Goal: Use online tool/utility: Utilize a website feature to perform a specific function

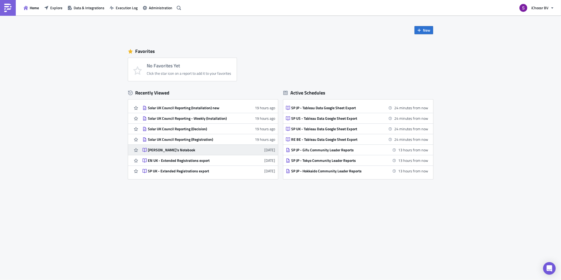
click at [163, 149] on div "[PERSON_NAME]'s Notebook" at bounding box center [194, 150] width 92 height 5
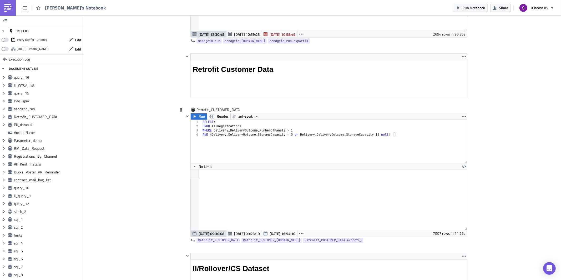
scroll to position [26248, 26032]
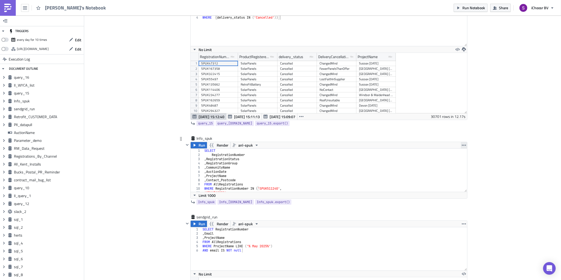
click at [462, 147] on icon "button" at bounding box center [464, 145] width 4 height 4
click at [461, 158] on div "Duplicate" at bounding box center [466, 157] width 35 height 5
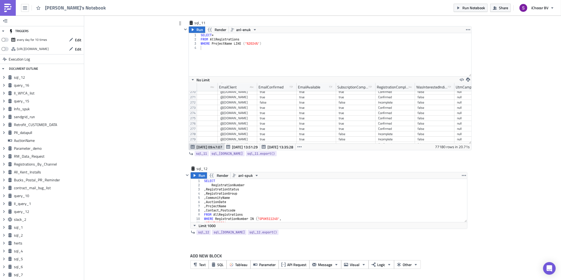
scroll to position [3777, 0]
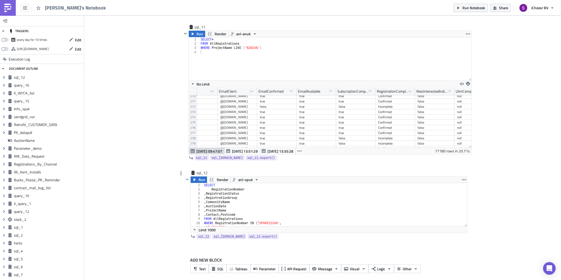
click at [250, 198] on div "SELECT RegistrationNumber , RegistrationStatus , RegistrationGroup , CommunityN…" at bounding box center [335, 209] width 264 height 52
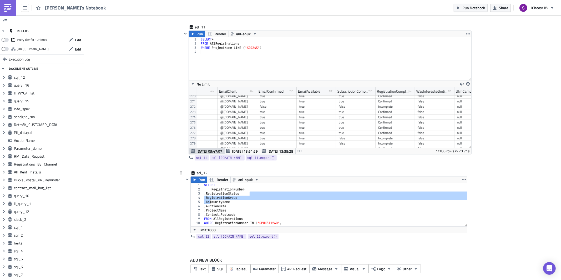
drag, startPoint x: 250, startPoint y: 198, endPoint x: 211, endPoint y: 203, distance: 39.6
click at [211, 203] on div "SELECT RegistrationNumber , RegistrationStatus , RegistrationGroup , CommunityN…" at bounding box center [335, 209] width 264 height 52
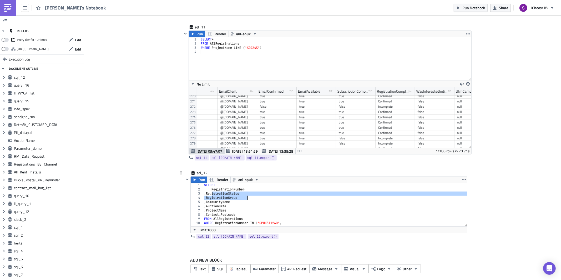
drag, startPoint x: 212, startPoint y: 197, endPoint x: 252, endPoint y: 202, distance: 40.7
click at [252, 202] on div "SELECT RegistrationNumber , RegistrationStatus , RegistrationGroup , CommunityN…" at bounding box center [335, 209] width 264 height 52
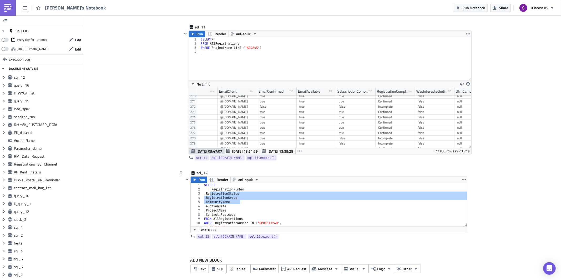
drag, startPoint x: 249, startPoint y: 205, endPoint x: 210, endPoint y: 197, distance: 39.7
click at [210, 197] on div "SELECT RegistrationNumber , RegistrationStatus , RegistrationGroup , CommunityN…" at bounding box center [335, 209] width 264 height 52
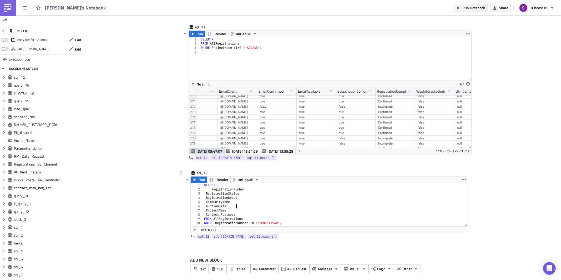
click at [238, 210] on div "SELECT RegistrationNumber , RegistrationStatus , RegistrationGroup , CommunityN…" at bounding box center [335, 209] width 264 height 52
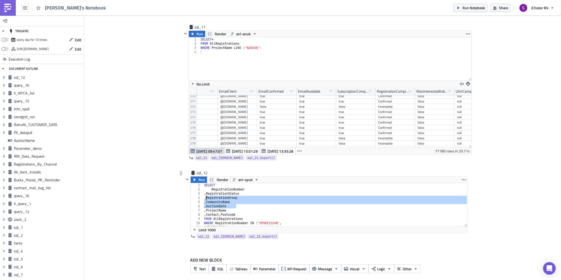
drag, startPoint x: 238, startPoint y: 212, endPoint x: 206, endPoint y: 201, distance: 34.3
click at [206, 201] on div "SELECT RegistrationNumber , RegistrationStatus , RegistrationGroup , CommunityN…" at bounding box center [335, 209] width 264 height 52
type textarea ", RegistrationGroup , CommunityName"
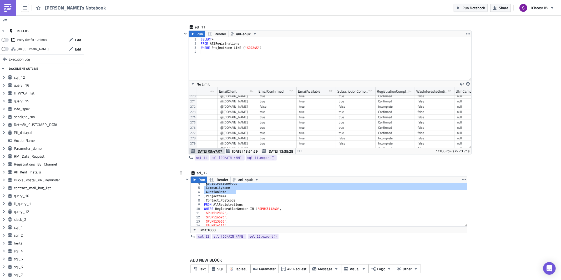
scroll to position [7, 0]
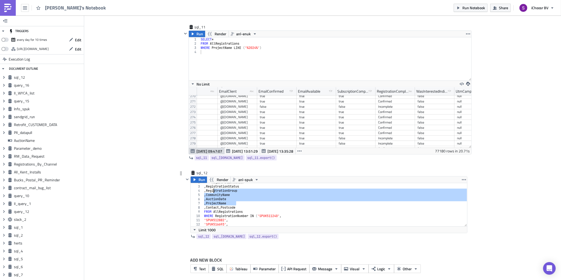
drag, startPoint x: 237, startPoint y: 207, endPoint x: 213, endPoint y: 195, distance: 26.0
click at [213, 195] on div "RegistrationNumber , RegistrationStatus , RegistrationGroup , CommunityName , A…" at bounding box center [335, 206] width 264 height 52
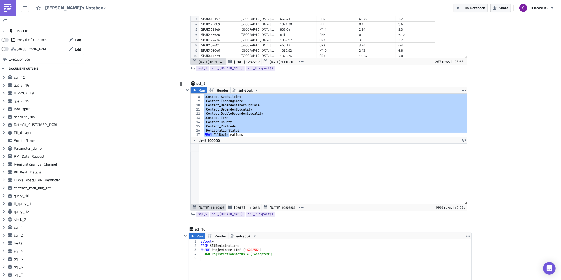
scroll to position [37, 0]
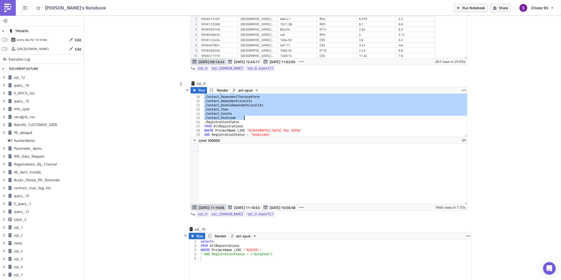
drag, startPoint x: 218, startPoint y: 99, endPoint x: 248, endPoint y: 122, distance: 37.9
click at [248, 122] on div ", Contact_Thoroughfare , Contact_DependentThoroughfare , Contact_DependentLocal…" at bounding box center [335, 116] width 264 height 52
type textarea ", Contact_County ,Contact_Postcode"
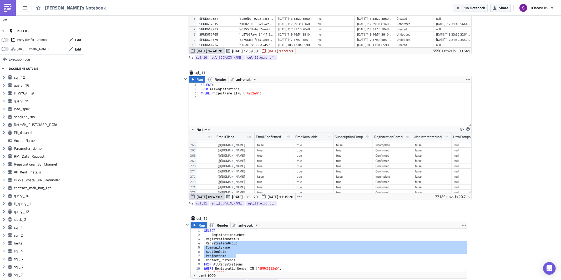
scroll to position [3785, 0]
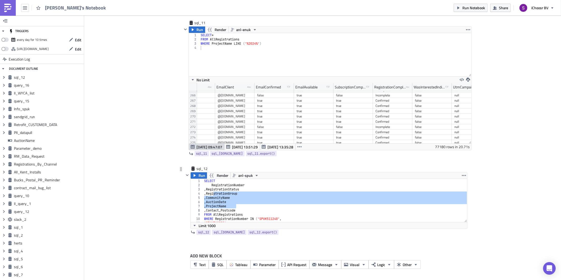
click at [251, 194] on div "SELECT RegistrationNumber , RegistrationStatus , RegistrationGroup , CommunityN…" at bounding box center [335, 205] width 264 height 52
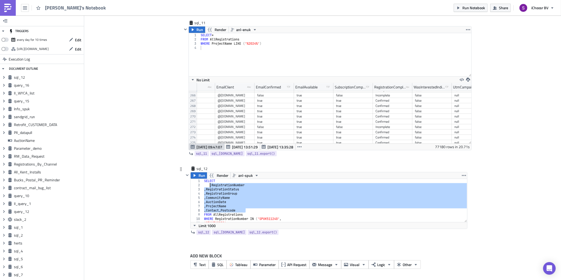
drag, startPoint x: 248, startPoint y: 210, endPoint x: 209, endPoint y: 184, distance: 46.7
click at [209, 184] on div "SELECT RegistrationNumber , RegistrationStatus , RegistrationGroup , CommunityN…" at bounding box center [335, 205] width 264 height 52
paste textarea ",Contact_Postcode"
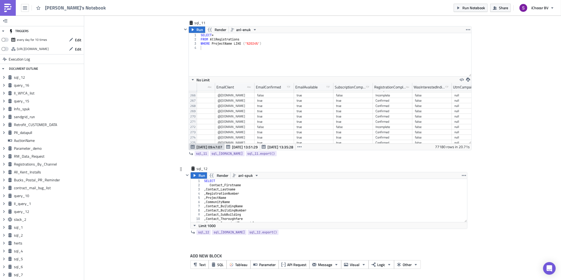
click at [208, 185] on div "SELECT Contact_Firstname , Contact_Lastname , RegistrationNumber , ProjectName …" at bounding box center [335, 205] width 264 height 52
type textarea "Contact_Firstname"
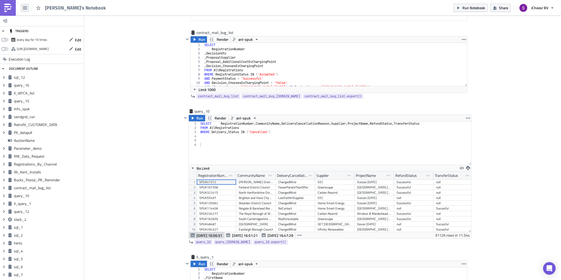
click at [25, 9] on icon "button" at bounding box center [25, 7] width 4 height 3
click at [39, 29] on div "Home" at bounding box center [47, 28] width 35 height 5
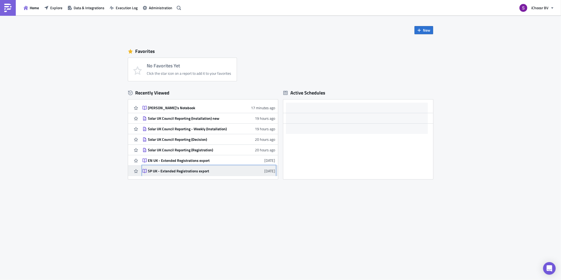
click at [178, 171] on div "SP UK - Extended Registrations export" at bounding box center [194, 171] width 92 height 5
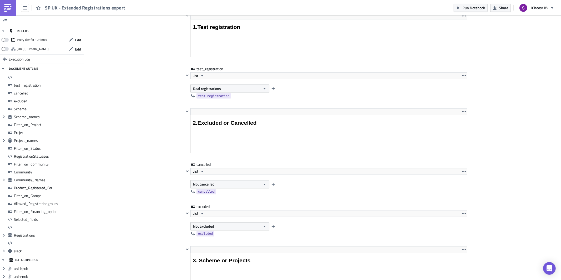
scroll to position [60, 276]
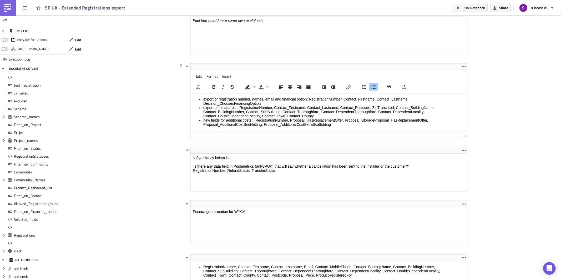
click at [258, 93] on html "export of registration number, names, email and financial option: RegistrationN…" at bounding box center [328, 111] width 276 height 37
click at [244, 116] on li "export of full address: RegistrationNumber, Contact_Firstname, Contact_Lastname…" at bounding box center [334, 111] width 262 height 13
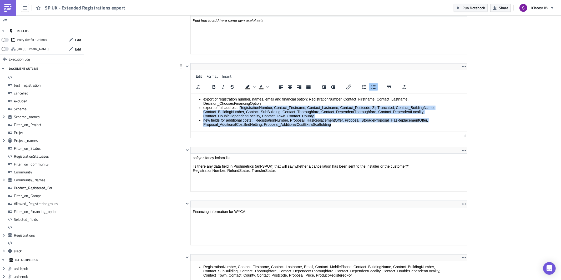
drag, startPoint x: 333, startPoint y: 125, endPoint x: 239, endPoint y: 107, distance: 95.7
click at [239, 107] on ul "export of registration number, names, email and financial option: RegistrationN…" at bounding box center [329, 111] width 272 height 29
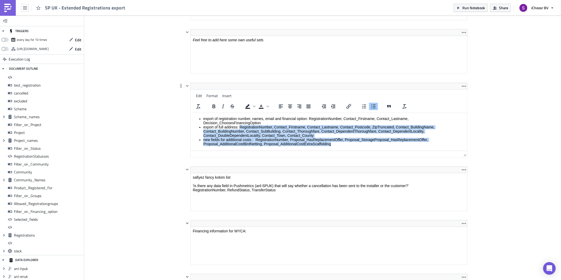
copy ul "RegistrationNumber, Contact_Firstname, Contact_Lastname, Contact_Postcode, ZipT…"
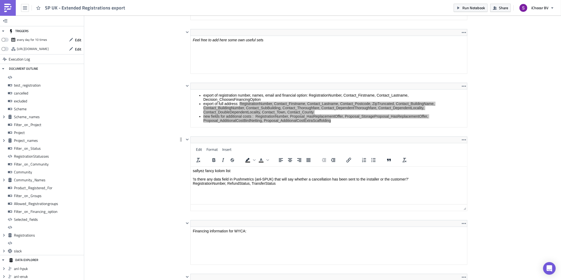
click at [275, 188] on html "safiyez fancy kolom list 'Is there any data field in Pushmetrics (anl-SPUK) tha…" at bounding box center [328, 177] width 276 height 21
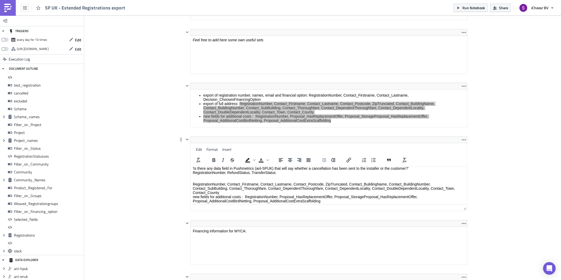
click at [334, 184] on p "RegistrationNumber, Contact_Firstname, Contact_Lastname, Contact_Postcode, ZipT…" at bounding box center [329, 192] width 272 height 21
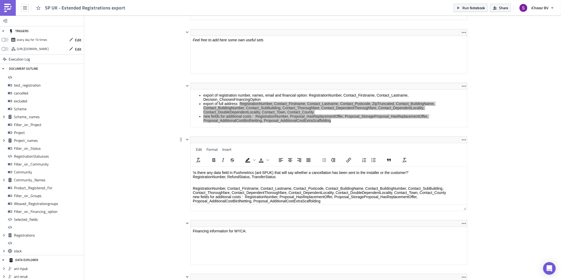
drag, startPoint x: 244, startPoint y: 195, endPoint x: 194, endPoint y: 196, distance: 50.5
click at [194, 196] on p "RegistrationNumber, Contact_Firstname, Contact_Lastname, Contact_Postcode, Cont…" at bounding box center [329, 194] width 272 height 17
drag, startPoint x: 193, startPoint y: 196, endPoint x: 245, endPoint y: 196, distance: 51.8
click at [245, 196] on p "RegistrationNumber, Contact_Firstname, Contact_Lastname, Contact_Postcode, Cont…" at bounding box center [329, 194] width 272 height 17
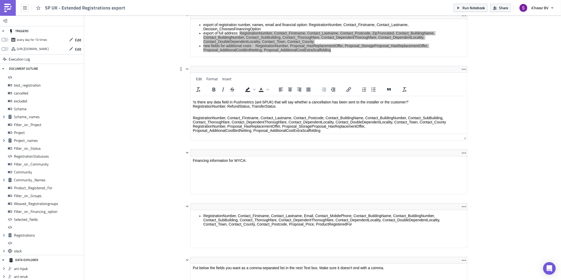
scroll to position [4458, 0]
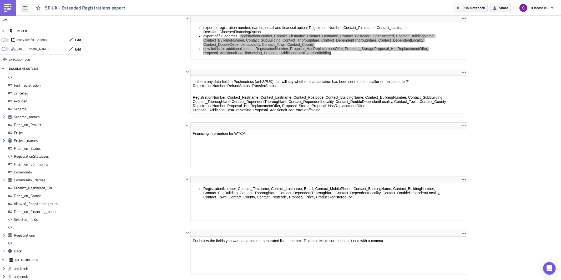
click at [22, 6] on button "button" at bounding box center [25, 8] width 8 height 8
click at [31, 22] on div "Search" at bounding box center [47, 20] width 35 height 5
click at [9, 10] on body "SP UK - Extended Registrations export Run Notebook Share iChoosr BV TRIGGERS ev…" at bounding box center [280, 140] width 561 height 281
click at [9, 10] on img at bounding box center [8, 8] width 8 height 8
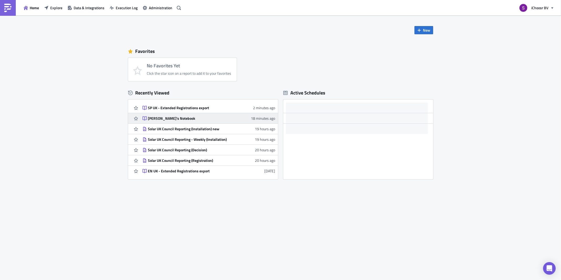
click at [157, 118] on div "[PERSON_NAME]'s Notebook" at bounding box center [194, 118] width 92 height 5
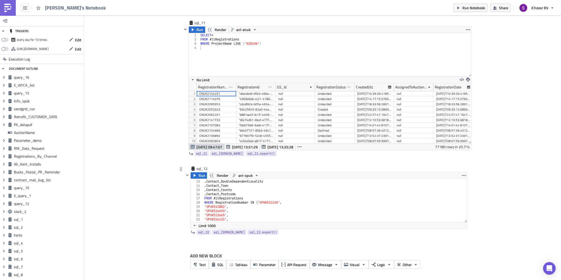
scroll to position [50, 0]
click at [245, 197] on div ", Contact_DependentLocality , Contact_DoubleDependentLocality , Contact_Town , …" at bounding box center [335, 201] width 264 height 52
click at [243, 191] on div "SELECT Contact_Firstname , Contact_Lastname , RegistrationNumber , ProjectName …" at bounding box center [335, 205] width 264 height 52
type textarea ", Contact_Lastname"
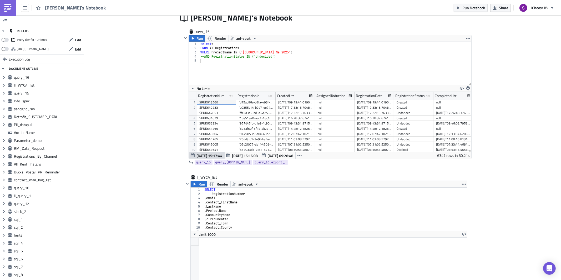
scroll to position [105, 0]
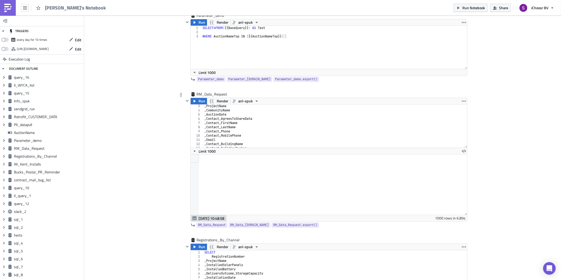
scroll to position [21, 0]
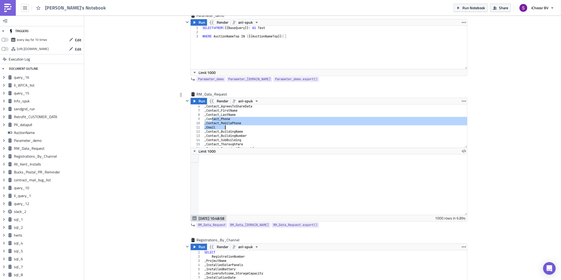
drag, startPoint x: 212, startPoint y: 121, endPoint x: 238, endPoint y: 129, distance: 27.4
click at [238, 129] on div ", Contact_AgreesToShareData , Contact_FirstName , Contact_LastName , Contact_Ph…" at bounding box center [335, 130] width 264 height 52
type textarea ", Contact_MobilePhone , Email"
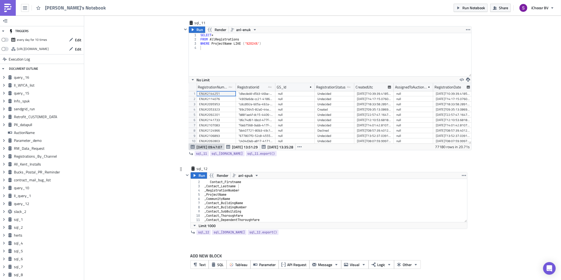
scroll to position [3, 0]
click at [242, 186] on div "SELECT Contact_Firstname , Contact_Lastname , RegistrationNumber , ProjectName …" at bounding box center [335, 201] width 264 height 52
paste textarea ", Email"
click at [209, 198] on div "SELECT Contact_Firstname , Contact_Lastname , Contact_Phone , Contact_MobilePho…" at bounding box center [335, 205] width 264 height 52
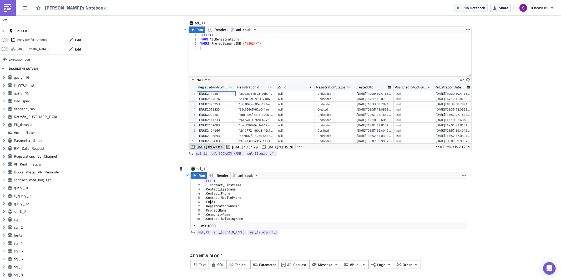
click at [211, 203] on div "SELECT Contact_Firstname , Contact_Lastname , Contact_Phone , Contact_MobilePho…" at bounding box center [335, 205] width 264 height 52
click at [223, 207] on div "SELECT Contact_Firstname , Contact_Lastname , Contact_Phone , Contact_MobilePho…" at bounding box center [335, 205] width 264 height 52
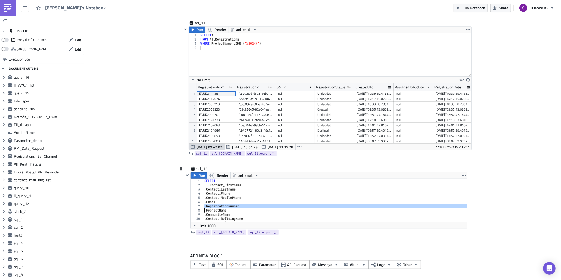
click at [222, 205] on div "SELECT Contact_Firstname , Contact_Lastname , Contact_Phone , Contact_MobilePho…" at bounding box center [335, 205] width 264 height 52
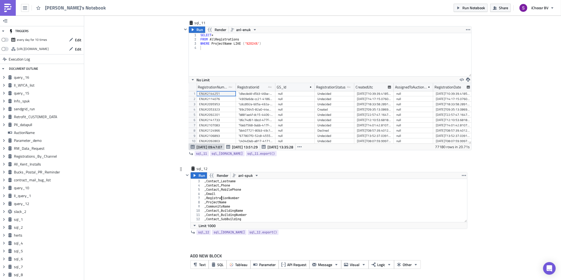
scroll to position [6, 0]
drag, startPoint x: 230, startPoint y: 206, endPoint x: 210, endPoint y: 206, distance: 20.5
click at [210, 206] on div "Contact_Firstname , Contact_Lastname , Contact_Phone , Contact_MobilePhone , Em…" at bounding box center [335, 203] width 264 height 52
click at [214, 208] on div "Contact_Firstname , Contact_Lastname , Contact_Phone , Contact_MobilePhone , Em…" at bounding box center [335, 203] width 264 height 52
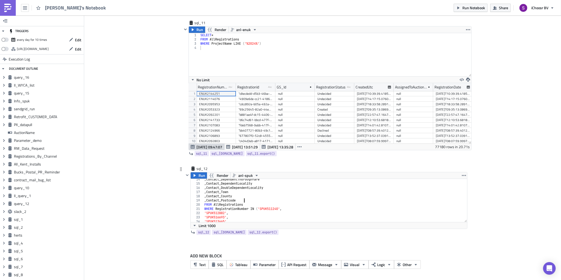
click at [251, 202] on div ", Contact_DependentThoroughfare , Contact_DependentLocality , Contact_DoubleDep…" at bounding box center [335, 203] width 264 height 52
type textarea ",Contact_Postcode"
click at [245, 201] on div ", Contact_DependentThoroughfare , Contact_DependentLocality , Contact_DoubleDep…" at bounding box center [335, 203] width 264 height 52
type textarea ",Contact_Postcode"
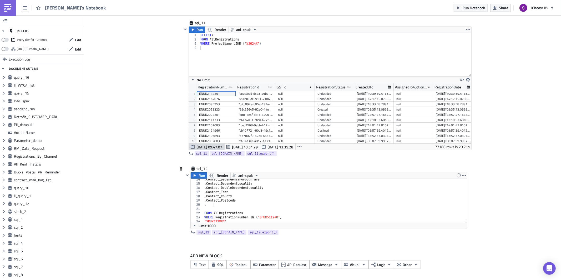
paste textarea "ProductChosen"
click at [214, 205] on div ", Contact_DependentThoroughfare , Contact_DependentLocality , Contact_DoubleDep…" at bounding box center [335, 203] width 264 height 52
click at [213, 200] on div ", Contact_DependentThoroughfare , Contact_DependentLocality , Contact_DoubleDep…" at bounding box center [335, 203] width 264 height 52
click at [214, 204] on div ", Contact_DependentThoroughfare , Contact_DependentLocality , Contact_DoubleDep…" at bounding box center [335, 203] width 264 height 52
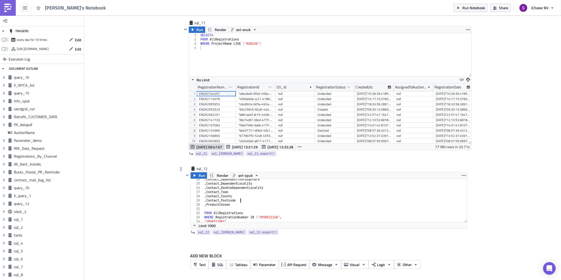
click at [241, 203] on div ", Contact_DependentThoroughfare , Contact_DependentLocality , Contact_DoubleDep…" at bounding box center [335, 203] width 264 height 52
click at [242, 204] on div ", Contact_DependentThoroughfare , Contact_DependentLocality , Contact_DoubleDep…" at bounding box center [335, 203] width 264 height 52
type textarea ", ProductChosen"
click at [232, 211] on div ", Contact_DependentThoroughfare , Contact_DependentLocality , Contact_DoubleDep…" at bounding box center [335, 203] width 264 height 52
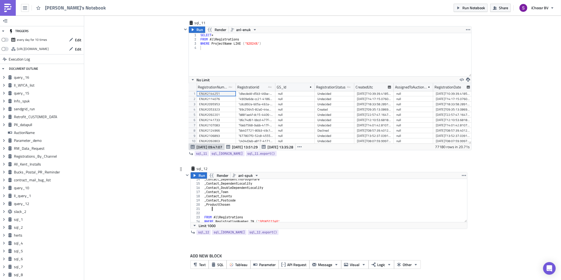
click at [244, 209] on div ", Contact_DependentThoroughfare , Contact_DependentLocality , Contact_DoubleDep…" at bounding box center [335, 203] width 264 height 52
click at [244, 204] on div ", Contact_DependentThoroughfare , Contact_DependentLocality , Contact_DoubleDep…" at bounding box center [335, 203] width 264 height 52
type textarea ", ProductChosen"
paste textarea "Proposal_NumberOfPanels"
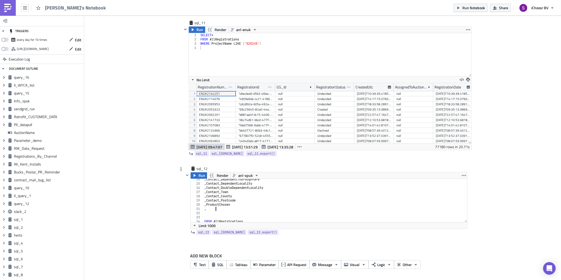
type textarea ", Proposal_NumberOfPanels"
type textarea ","
click at [207, 197] on div ", ProductChosen , Proposal_NumberOfPanels FROM AllRegistrations WHERE Registrat…" at bounding box center [335, 205] width 264 height 52
click at [208, 196] on div ", ProductChosen , Proposal_NumberOfPanels FROM AllRegistrations WHERE Registrat…" at bounding box center [335, 205] width 264 height 52
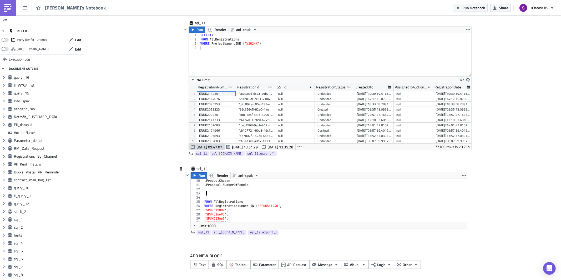
scroll to position [0, 0]
type textarea ", Proposal_NumberOfPanels"
click at [205, 189] on div ", ProductChosen , Proposal_NumberOfPanels FROM AllRegistrations WHERE Registrat…" at bounding box center [335, 205] width 264 height 52
type textarea ", Proposal_NumberOfPanels"
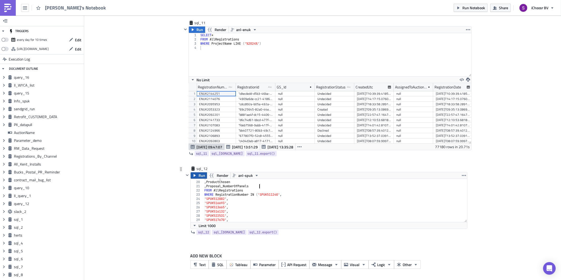
click at [195, 177] on icon "button" at bounding box center [195, 175] width 2 height 3
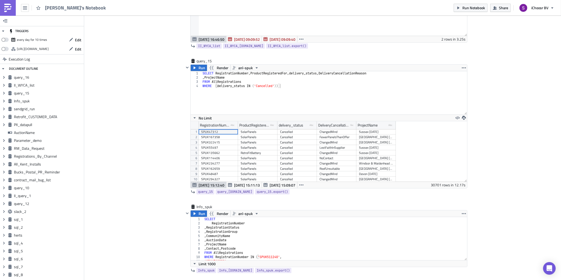
scroll to position [1488, 0]
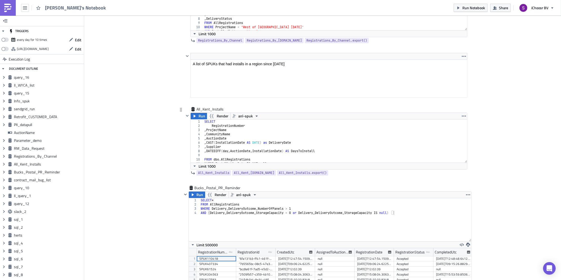
type textarea ", Supplier"
click at [222, 148] on div "SELECT RegistrationNumber , ProjectName , CommunityName , AuctionDate , CAST ( …" at bounding box center [335, 145] width 264 height 52
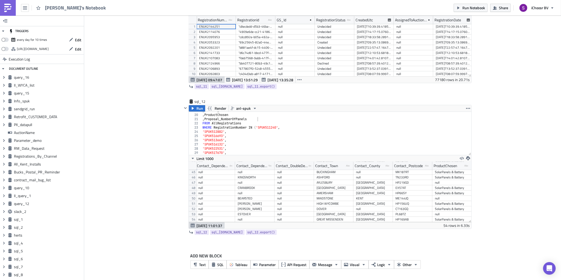
scroll to position [0, 514]
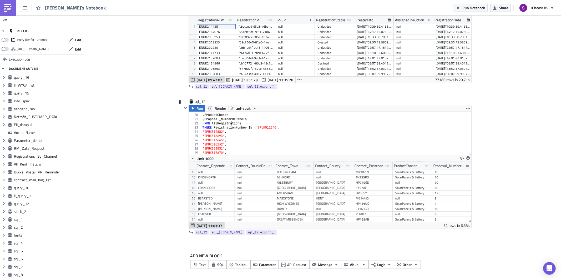
click at [232, 123] on div ", Contact_Postcode , ProductChosen , Proposal_NumberOfPanels FROM AllRegistrati…" at bounding box center [337, 135] width 270 height 52
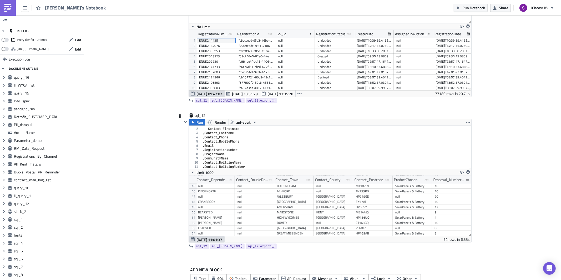
scroll to position [10, 0]
click at [195, 118] on div "sql_12" at bounding box center [208, 115] width 26 height 5
click at [195, 125] on button "Run" at bounding box center [197, 122] width 16 height 6
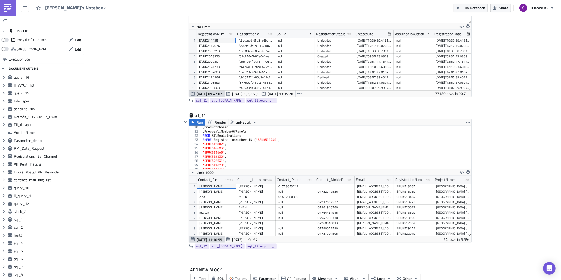
scroll to position [84, 0]
click at [259, 139] on div ", Proposal_NumberOfPanels FROM AllRegistrations WHERE RegistrationNumber IN ( '…" at bounding box center [337, 152] width 270 height 52
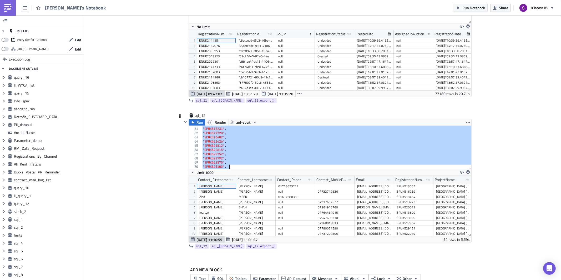
scroll to position [276, 0]
drag, startPoint x: 258, startPoint y: 139, endPoint x: 225, endPoint y: 169, distance: 44.7
click at [225, 169] on div "'SPUK522615' , 'SPUK522752' , 'SPUK522792' , 'SPUK522875' , 'SPUK523103' , 'SPU…" at bounding box center [337, 149] width 270 height 52
paste textarea
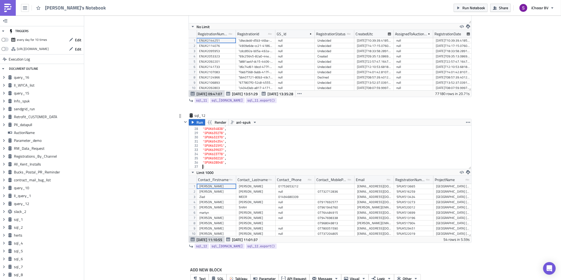
scroll to position [108, 0]
click at [200, 125] on span "Run" at bounding box center [200, 122] width 7 height 6
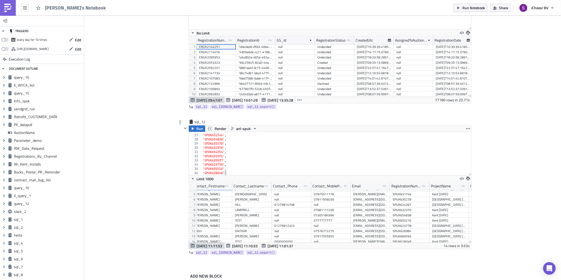
scroll to position [21, 6]
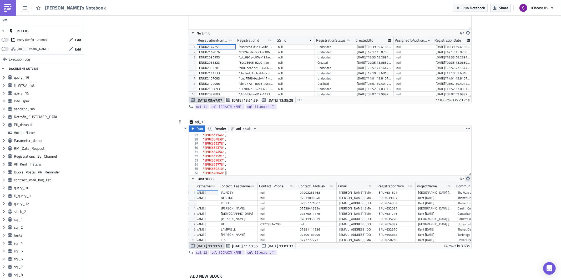
click at [468, 180] on icon "button" at bounding box center [468, 179] width 4 height 4
click at [478, 164] on div "CSV" at bounding box center [488, 161] width 41 height 5
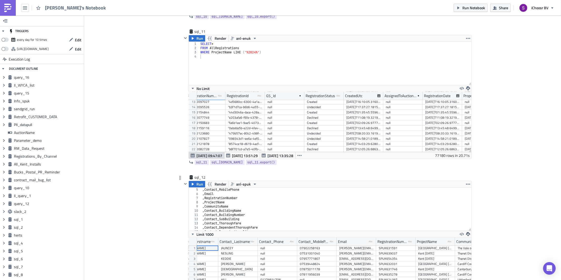
scroll to position [3, 0]
type textarea ", CommunityName"
click at [230, 223] on div "SELECT Contact_Firstname , Contact_Lastname , Contact_Phone , Contact_MobilePho…" at bounding box center [337, 210] width 270 height 52
click at [234, 223] on div "SELECT Contact_Firstname , Contact_Lastname , Contact_Phone , Contact_MobilePho…" at bounding box center [337, 210] width 270 height 52
type textarea "."
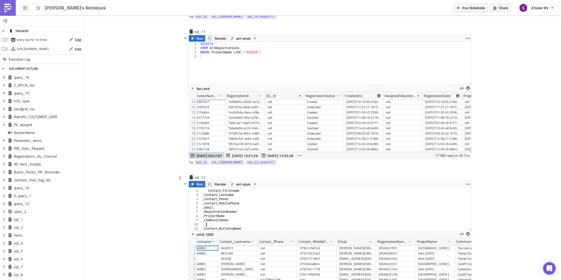
paste textarea "[PERSON_NAME] TEST 0 [PERSON_NAME][EMAIL_ADDRESS][PERSON_NAME][DOMAIN_NAME] SPU…"
paste textarea "Supplier"
click at [194, 186] on icon "button" at bounding box center [193, 184] width 4 height 4
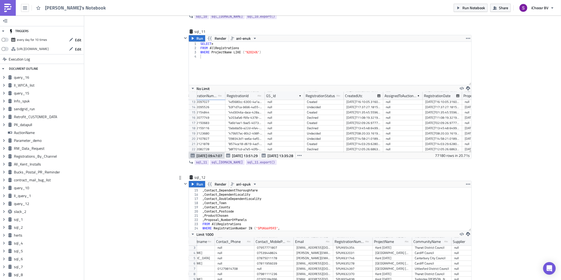
scroll to position [12, 0]
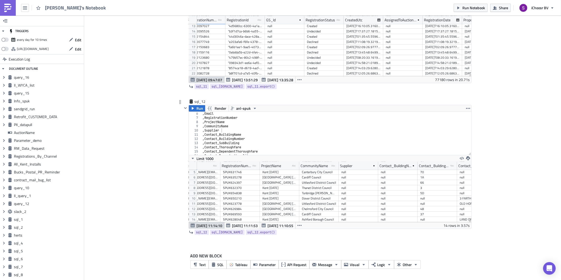
click at [208, 130] on div ", Email , RegistrationNumber , ProjectName , CommunityName , Supplier , Contact…" at bounding box center [337, 138] width 270 height 52
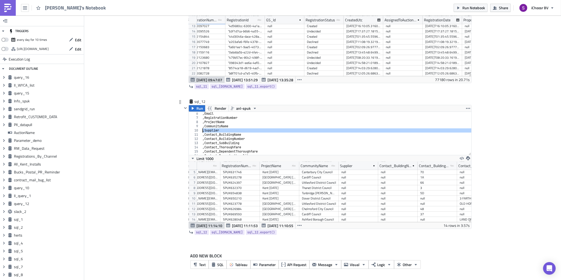
click at [208, 130] on div ", Email , RegistrationNumber , ProjectName , CommunityName , Supplier , Contact…" at bounding box center [337, 138] width 270 height 52
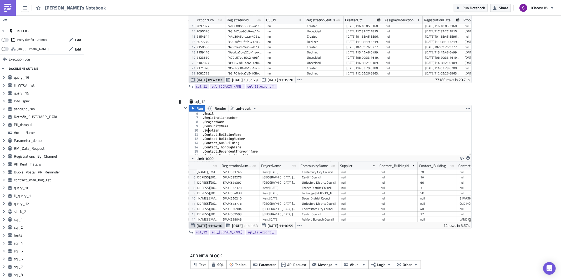
click at [207, 130] on div ", Email , RegistrationNumber , ProjectName , CommunityName , Supplier , Contact…" at bounding box center [337, 138] width 270 height 52
click at [196, 112] on div "6" at bounding box center [195, 114] width 13 height 4
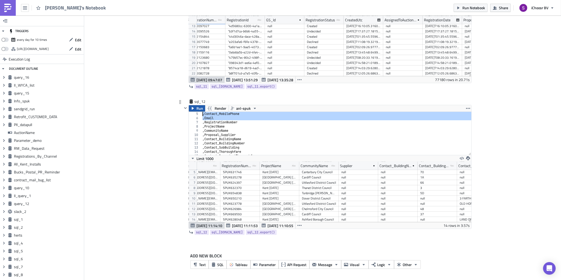
click at [196, 107] on button "Run" at bounding box center [197, 108] width 16 height 6
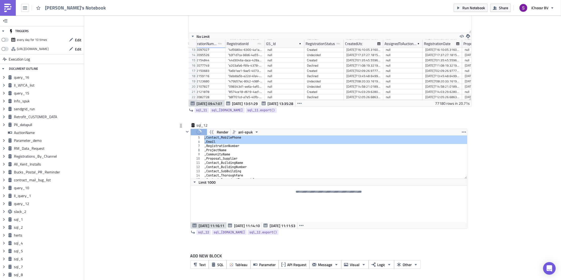
type textarea ", Contact_Thoroughfare"
click at [262, 174] on div ", Contact_MobilePhone , Email , RegistrationNumber , ProjectName , CommunityNam…" at bounding box center [335, 161] width 264 height 52
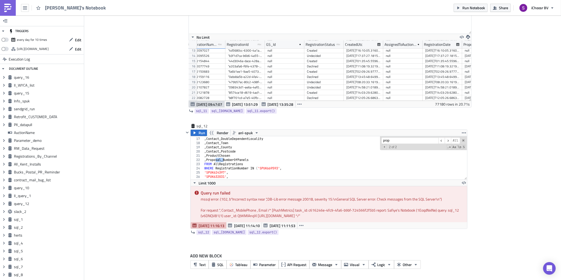
type input "prop"
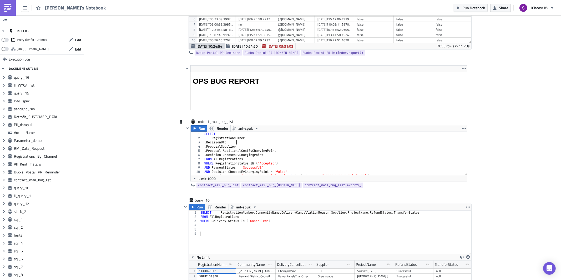
click at [240, 146] on div "SELECT RegistrationNumber , DecisionUtc , ProposalSupplier , Proposal_Additiona…" at bounding box center [335, 158] width 264 height 52
click at [239, 149] on div "SELECT RegistrationNumber , DecisionUtc , ProposalSupplier , Proposal_Additiona…" at bounding box center [335, 158] width 264 height 52
type textarea ", ProposalSupplier"
click at [239, 149] on div "SELECT RegistrationNumber , DecisionUtc , ProposalSupplier , Proposal_Additiona…" at bounding box center [335, 158] width 264 height 52
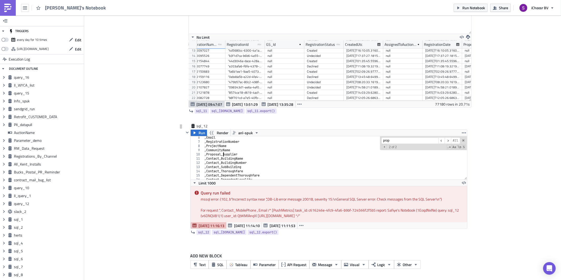
click at [224, 153] on div ", Email , RegistrationNumber , ProjectName , CommunityName , Proposal_Supplier …" at bounding box center [335, 161] width 264 height 52
paste textarea
type textarea ", ProposalSupplier"
click at [199, 135] on span "Run" at bounding box center [202, 133] width 7 height 6
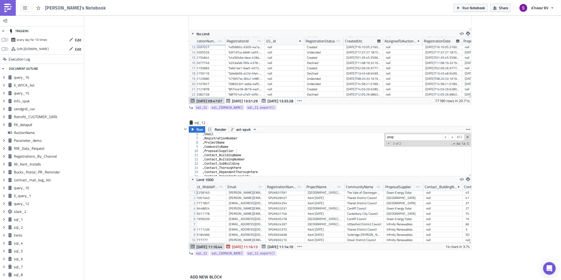
scroll to position [0, 0]
click at [467, 182] on icon "button" at bounding box center [468, 179] width 4 height 4
click at [475, 161] on div "CSV" at bounding box center [488, 162] width 41 height 5
